Goal: Task Accomplishment & Management: Manage account settings

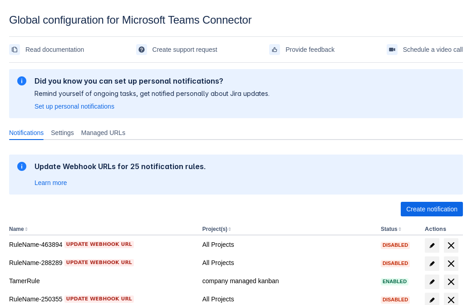
click at [432, 209] on span "Create notification" at bounding box center [432, 209] width 51 height 15
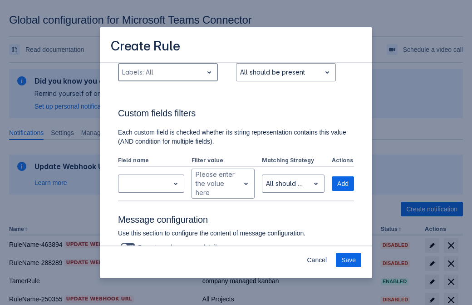
click at [168, 78] on div "Scrollable content" at bounding box center [160, 72] width 77 height 11
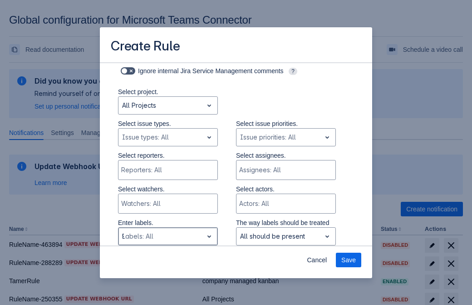
type input "94353_label"
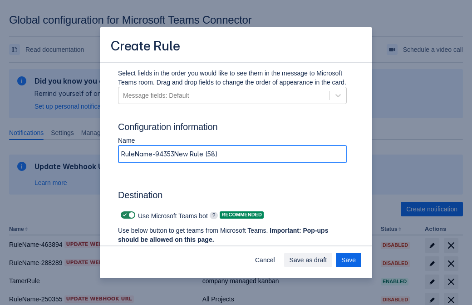
type input "RuleName-94353New Rule (58)"
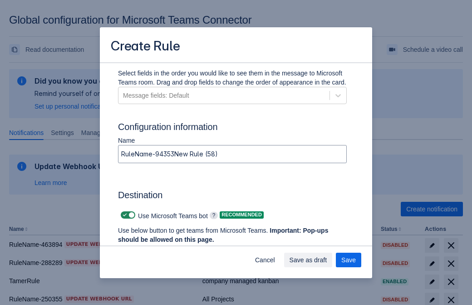
click at [124, 215] on span "Scrollable content" at bounding box center [124, 214] width 7 height 7
click at [124, 215] on input "Scrollable content" at bounding box center [124, 215] width 6 height 6
checkbox input "false"
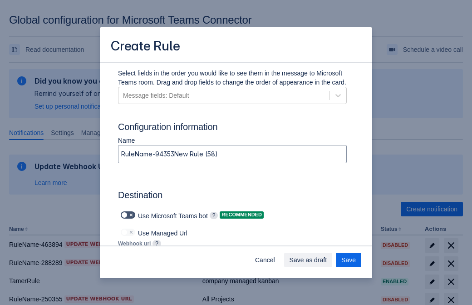
type input "https://prod-172.westeurope.logic.azure.com:443/workflows/ae977bb6ae334c9d95dfe…"
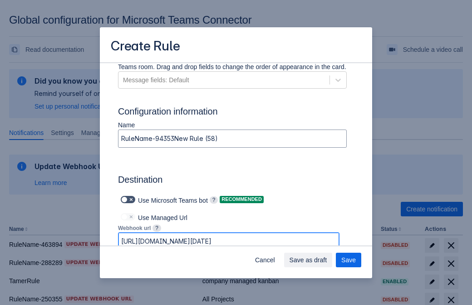
click at [328, 260] on span "Save as draft" at bounding box center [309, 260] width 38 height 15
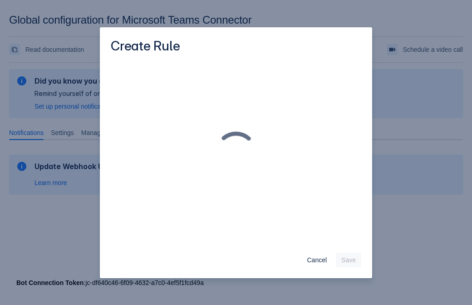
scroll to position [0, 0]
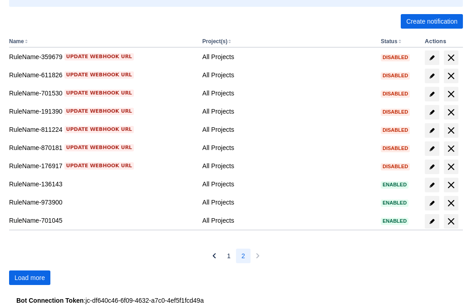
click at [30, 278] on span "Load more" at bounding box center [30, 277] width 30 height 15
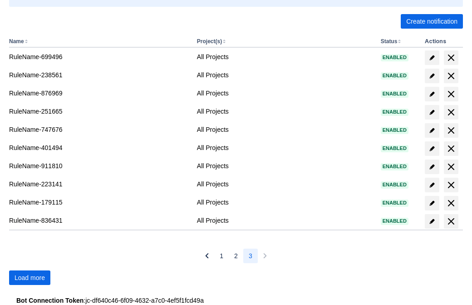
click at [30, 278] on span "Load more" at bounding box center [30, 277] width 30 height 15
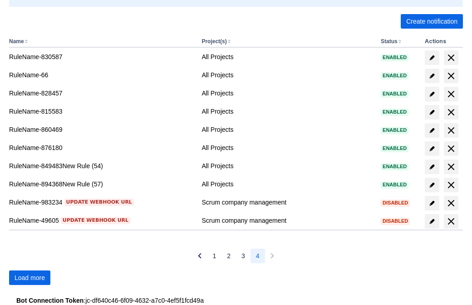
click at [30, 278] on span "Load more" at bounding box center [30, 277] width 30 height 15
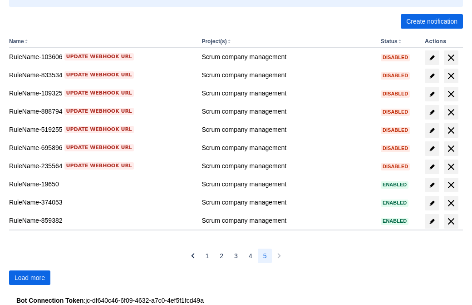
click at [30, 278] on span "Load more" at bounding box center [30, 277] width 30 height 15
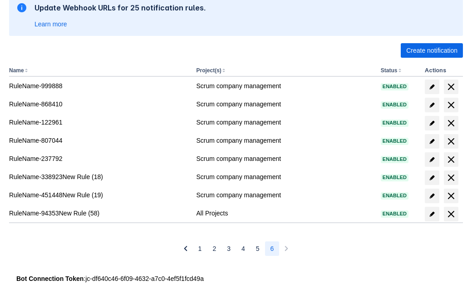
scroll to position [159, 0]
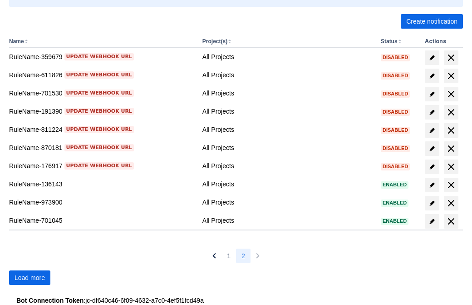
click at [30, 278] on span "Load more" at bounding box center [30, 277] width 30 height 15
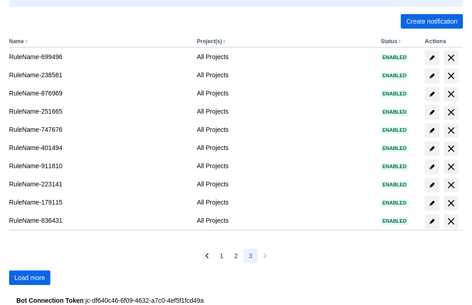
click at [30, 278] on span "Load more" at bounding box center [30, 277] width 30 height 15
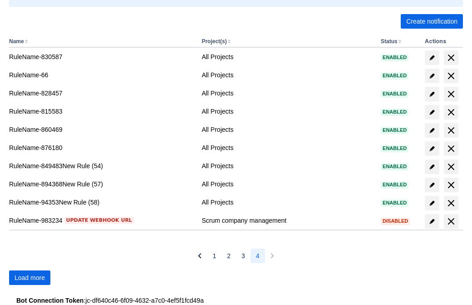
click at [451, 203] on span "delete" at bounding box center [451, 203] width 11 height 11
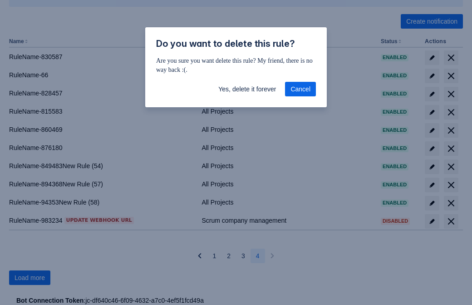
click at [247, 89] on span "Yes, delete it forever" at bounding box center [247, 89] width 58 height 15
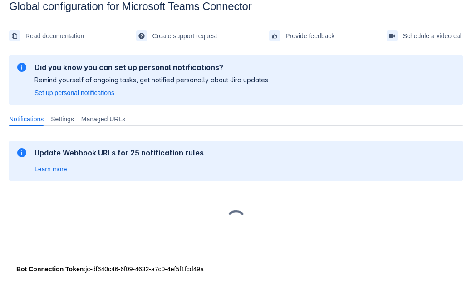
scroll to position [14, 0]
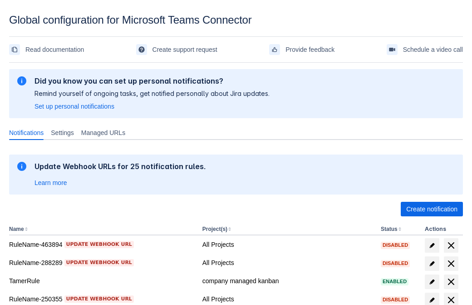
click at [432, 209] on span "Create notification" at bounding box center [432, 209] width 51 height 15
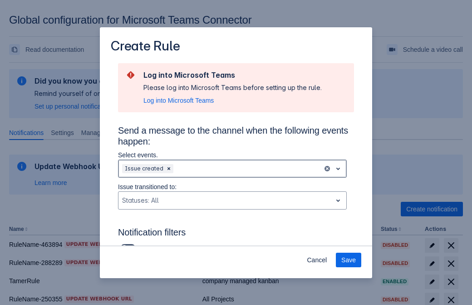
click at [233, 169] on div "Scrollable content" at bounding box center [247, 168] width 144 height 11
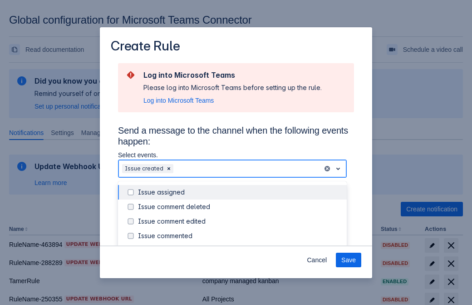
click at [240, 246] on div "Issue created" at bounding box center [240, 250] width 204 height 9
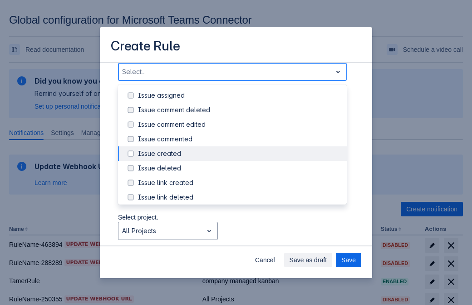
click at [240, 236] on div "Issue updated" at bounding box center [240, 240] width 204 height 9
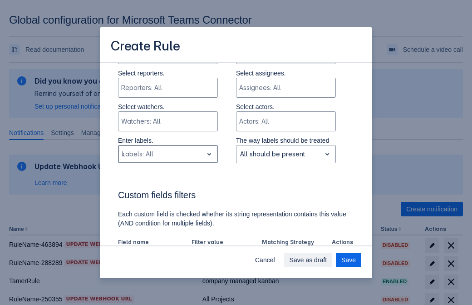
type input "484226_label"
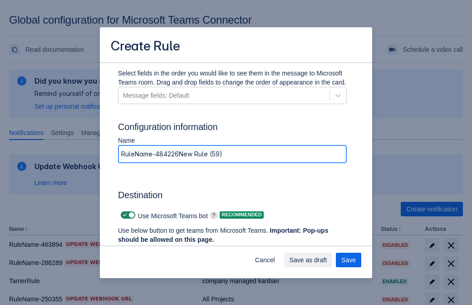
type input "RuleName-484226New Rule (59)"
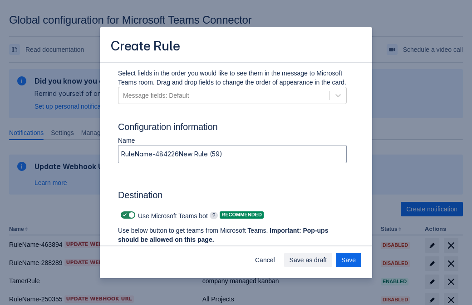
click at [124, 215] on span "Scrollable content" at bounding box center [124, 214] width 7 height 7
click at [124, 215] on input "Scrollable content" at bounding box center [124, 215] width 6 height 6
checkbox input "false"
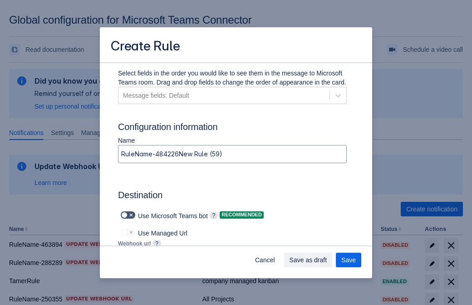
type input "[URL][DOMAIN_NAME][DATE]"
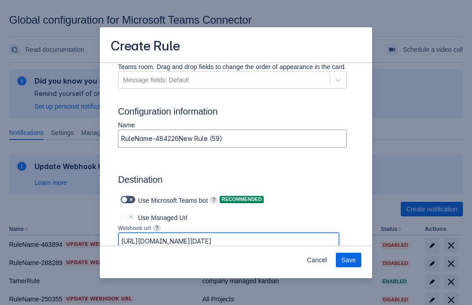
click at [349, 260] on span "Save" at bounding box center [349, 260] width 15 height 15
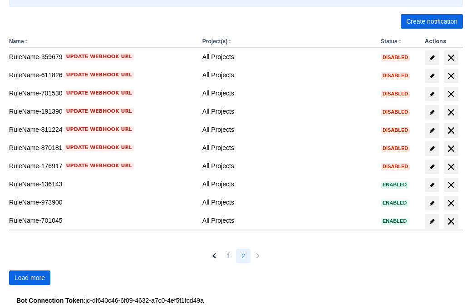
click at [30, 278] on span "Load more" at bounding box center [30, 277] width 30 height 15
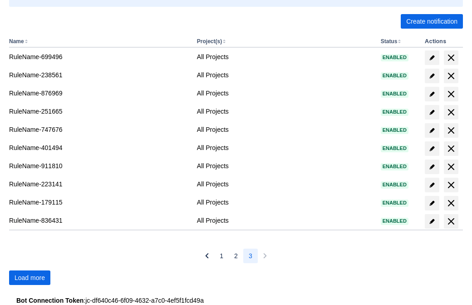
click at [30, 278] on span "Load more" at bounding box center [30, 277] width 30 height 15
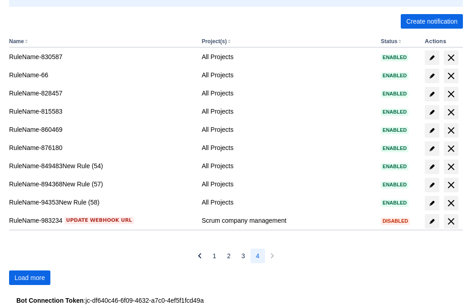
click at [30, 278] on span "Load more" at bounding box center [30, 277] width 30 height 15
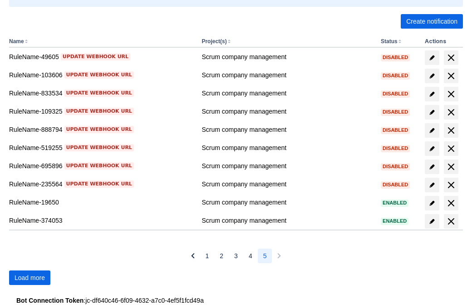
click at [30, 278] on span "Load more" at bounding box center [30, 277] width 30 height 15
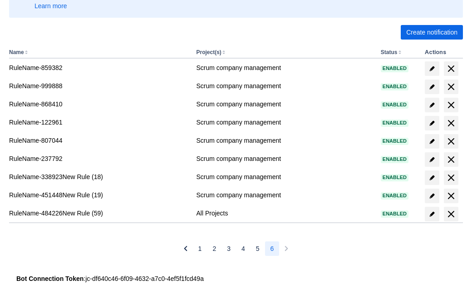
scroll to position [177, 0]
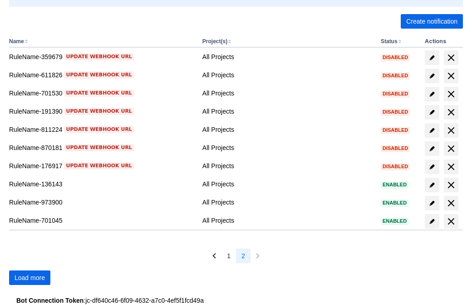
click at [30, 278] on span "Load more" at bounding box center [30, 277] width 30 height 15
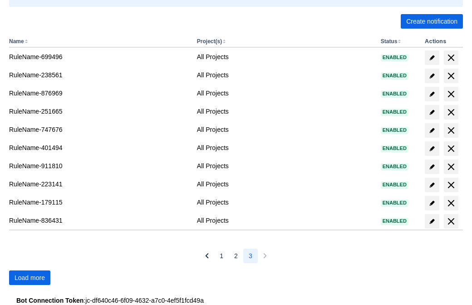
click at [30, 278] on span "Load more" at bounding box center [30, 277] width 30 height 15
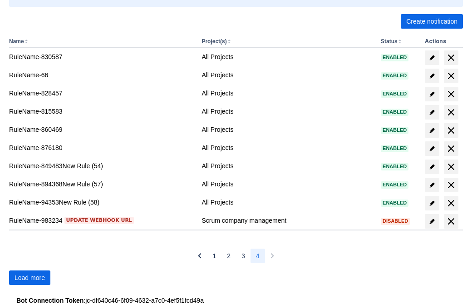
click at [30, 278] on span "Load more" at bounding box center [30, 277] width 30 height 15
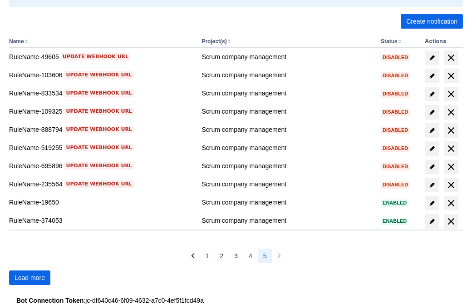
click at [30, 278] on span "Load more" at bounding box center [30, 277] width 30 height 15
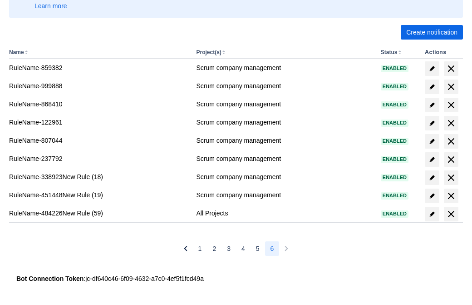
scroll to position [177, 0]
click at [451, 214] on span "delete" at bounding box center [451, 213] width 11 height 11
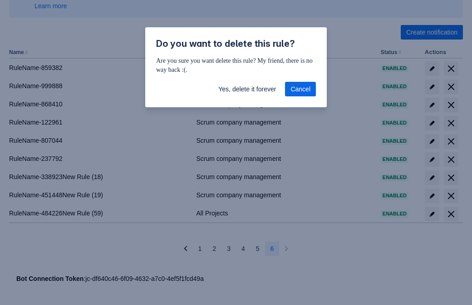
click at [247, 89] on span "Yes, delete it forever" at bounding box center [247, 89] width 58 height 15
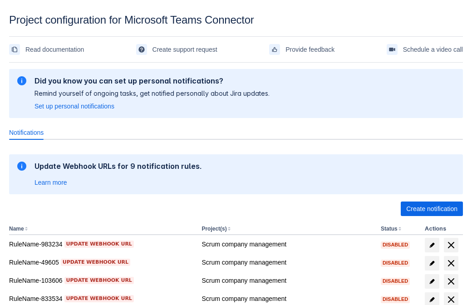
click at [432, 209] on span "Create notification" at bounding box center [432, 209] width 51 height 15
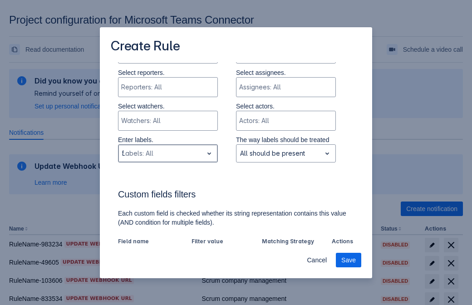
type input "540485_label"
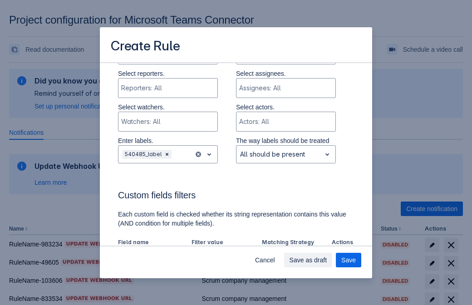
scroll to position [563, 0]
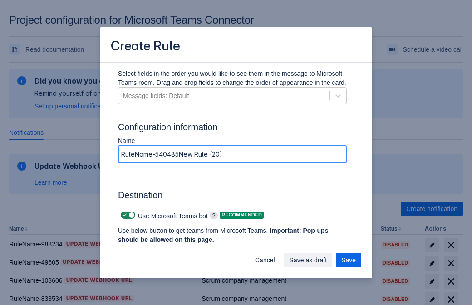
type input "RuleName-540485New Rule (20)"
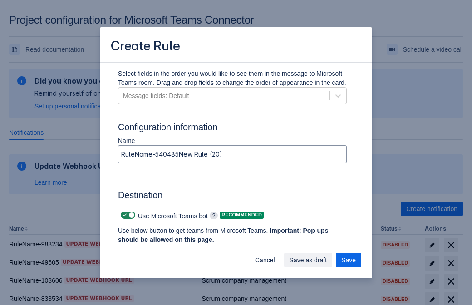
click at [124, 215] on span at bounding box center [124, 215] width 7 height 7
click at [124, 215] on input "checkbox" at bounding box center [124, 216] width 6 height 6
checkbox input "false"
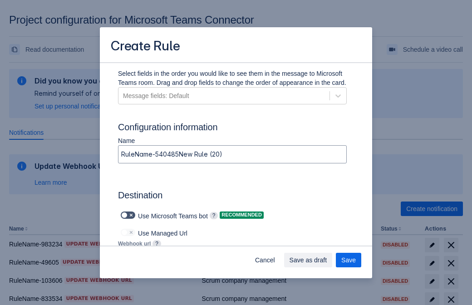
type input "https://prod-103.westeurope.logic.azure.com:443/workflows/562279af401f414e8dae6…"
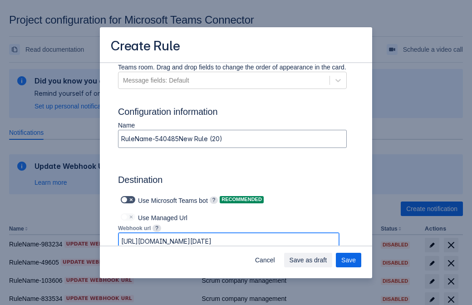
click at [328, 260] on span "Save as draft" at bounding box center [309, 260] width 38 height 15
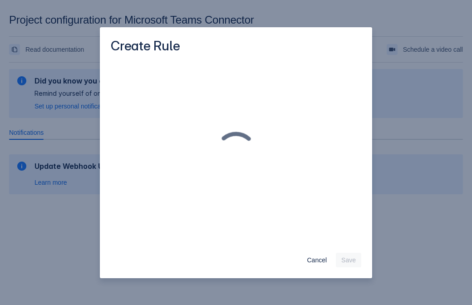
scroll to position [0, 0]
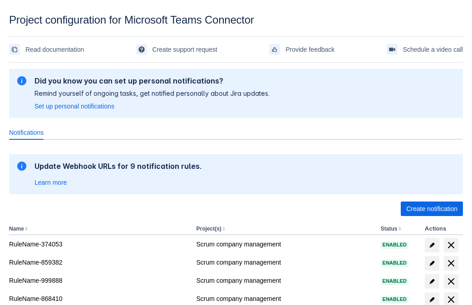
scroll to position [178, 0]
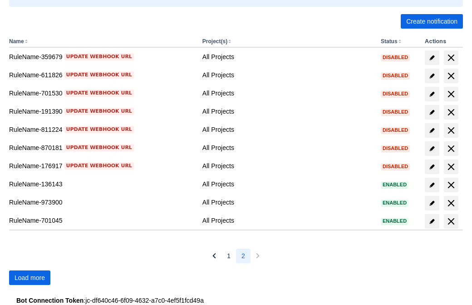
click at [30, 278] on span "Load more" at bounding box center [30, 277] width 30 height 15
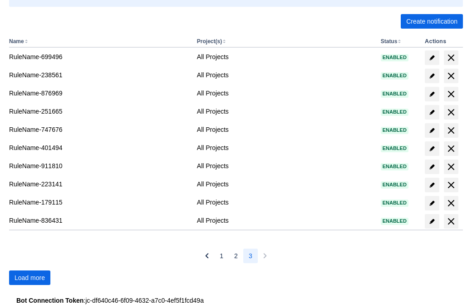
click at [30, 278] on span "Load more" at bounding box center [30, 277] width 30 height 15
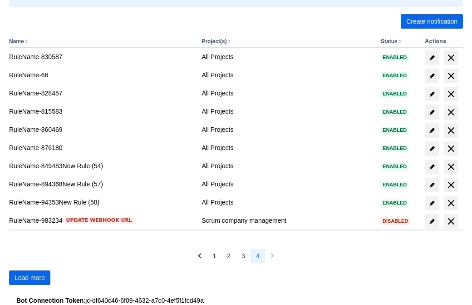
click at [30, 278] on span "Load more" at bounding box center [30, 277] width 30 height 15
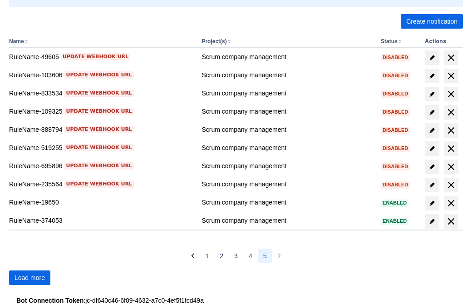
click at [30, 278] on span "Load more" at bounding box center [30, 277] width 30 height 15
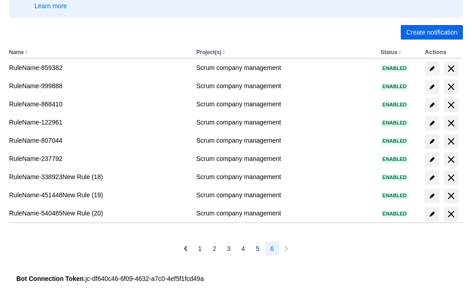
scroll to position [177, 0]
click at [451, 214] on span "delete" at bounding box center [451, 213] width 11 height 11
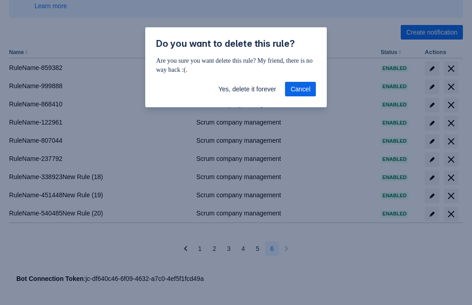
click at [247, 89] on span "Yes, delete it forever" at bounding box center [247, 89] width 58 height 15
